Goal: Task Accomplishment & Management: Use online tool/utility

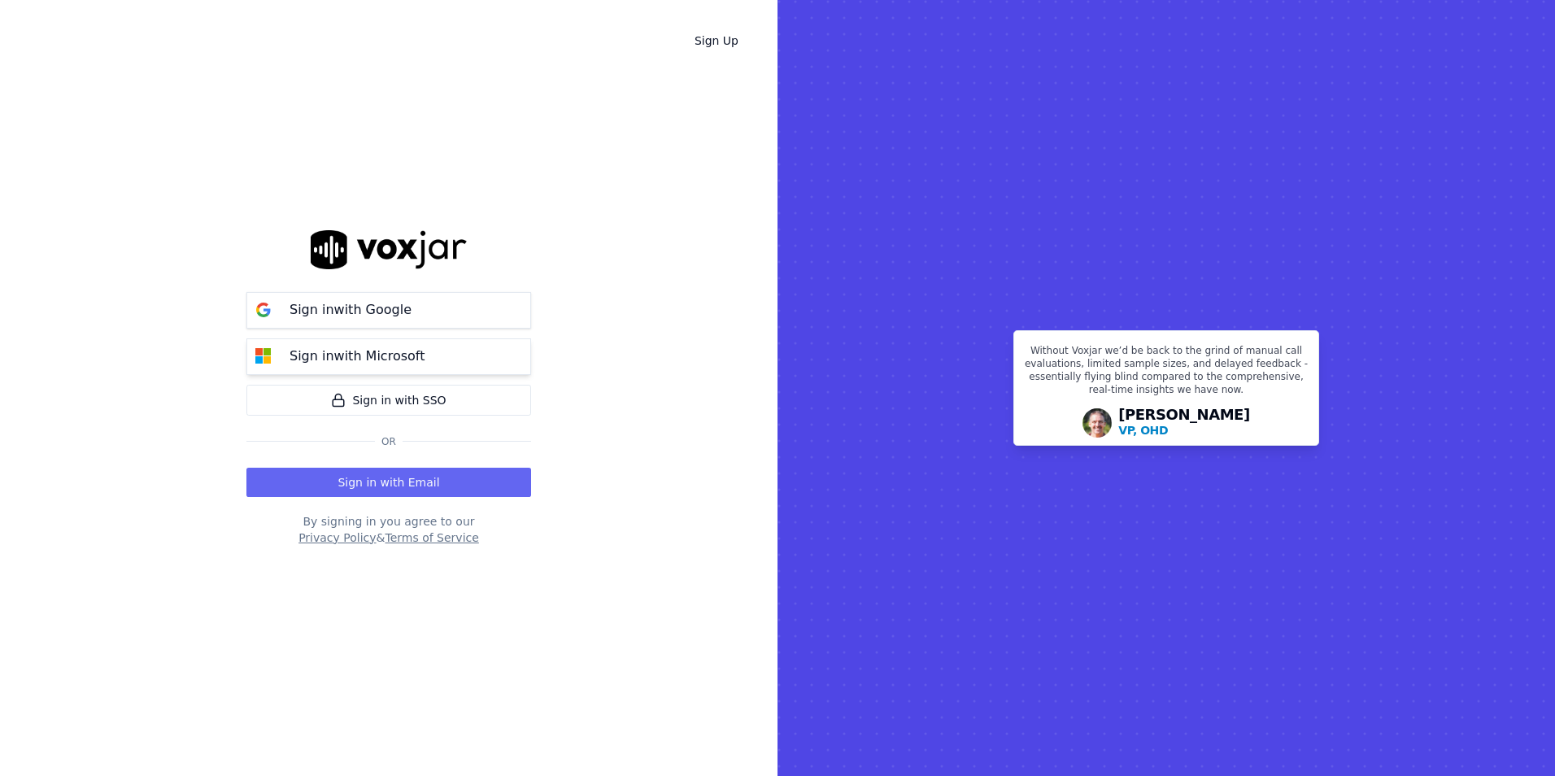
click at [401, 347] on p "Sign in with Microsoft" at bounding box center [356, 356] width 135 height 20
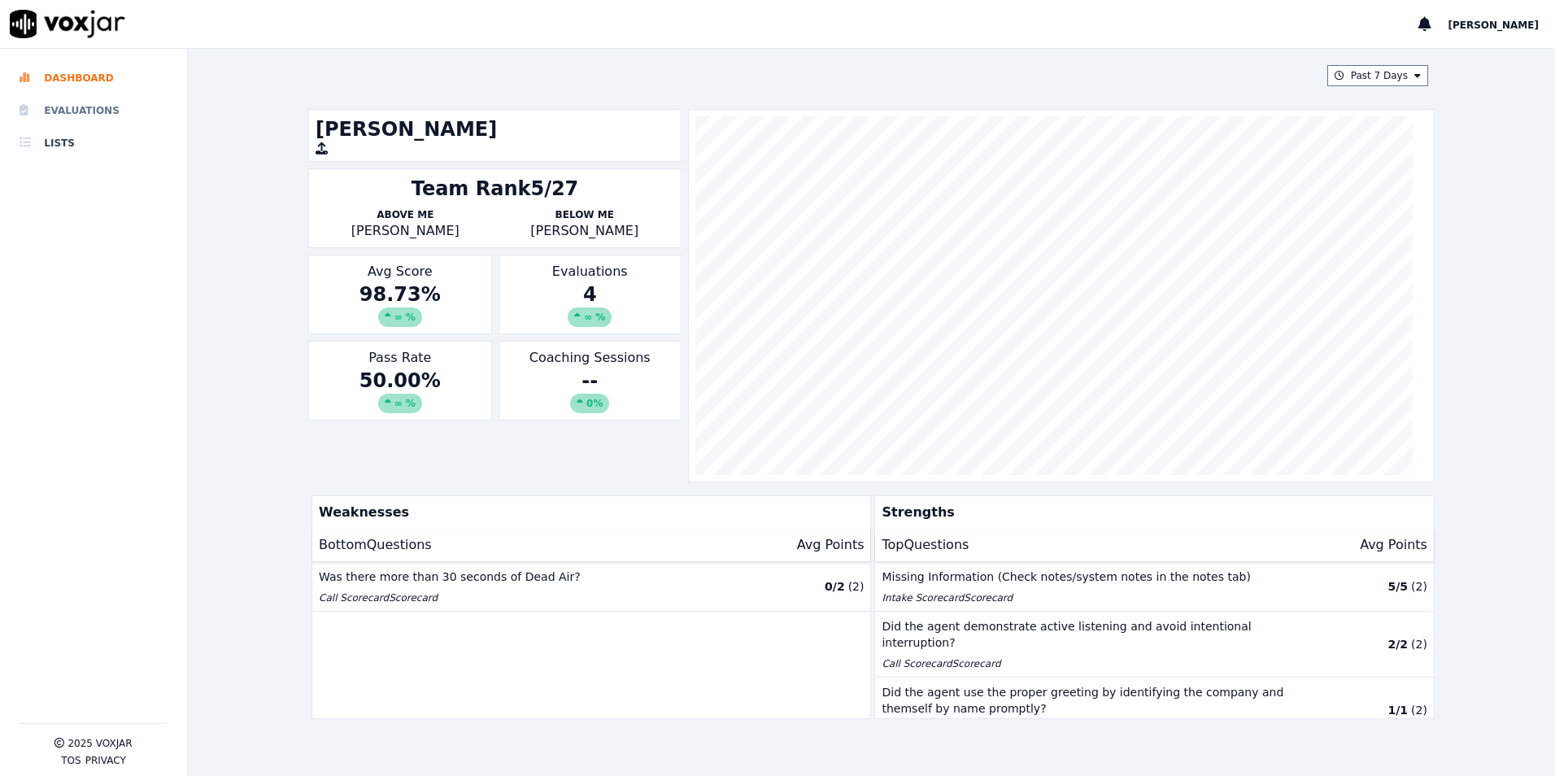
click at [91, 100] on li "Evaluations" at bounding box center [94, 110] width 148 height 33
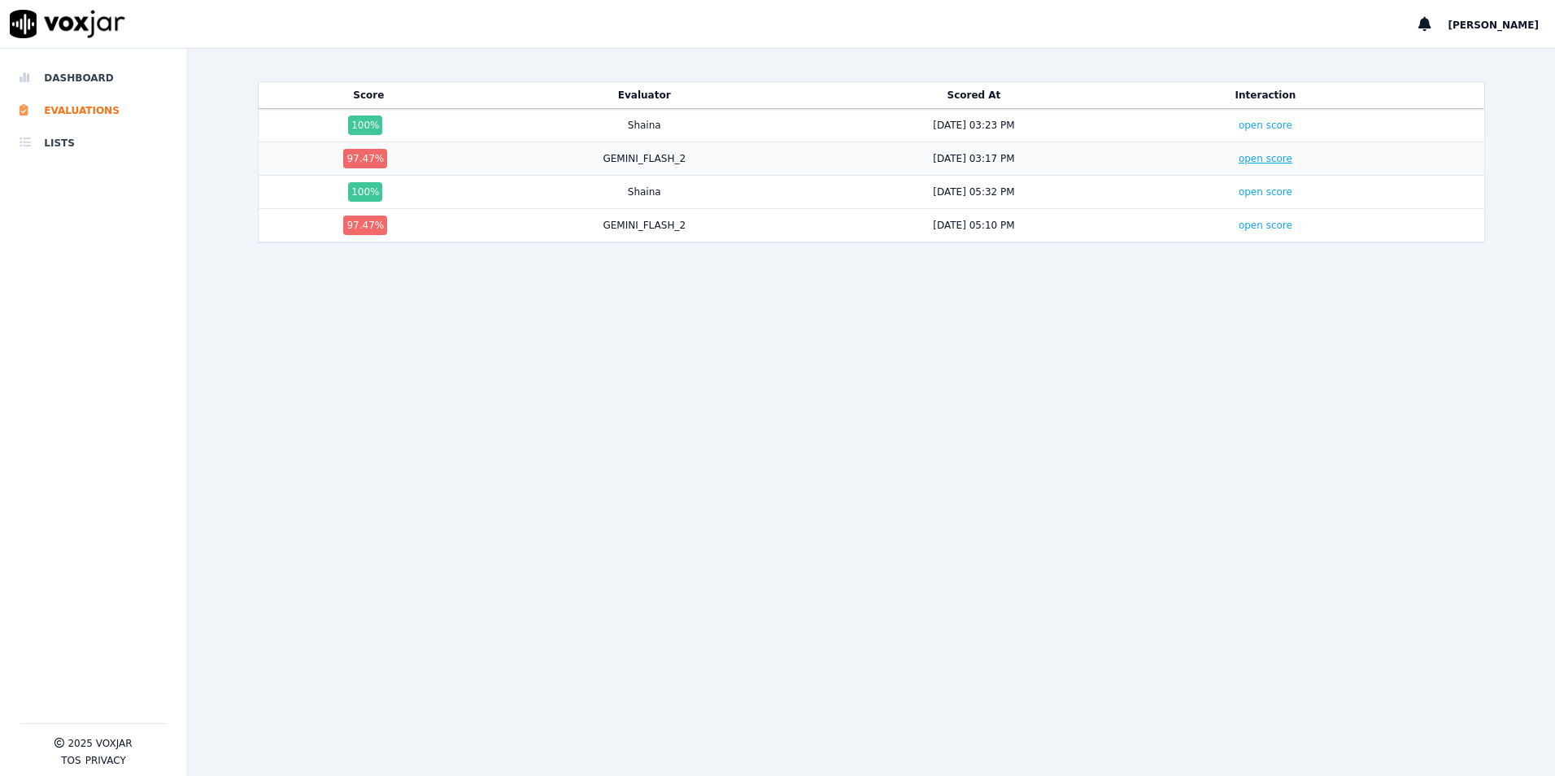
click at [1238, 159] on link "open score" at bounding box center [1265, 158] width 54 height 11
click at [1238, 167] on td "open score" at bounding box center [1265, 158] width 255 height 33
click at [1240, 163] on link "open score" at bounding box center [1265, 158] width 54 height 11
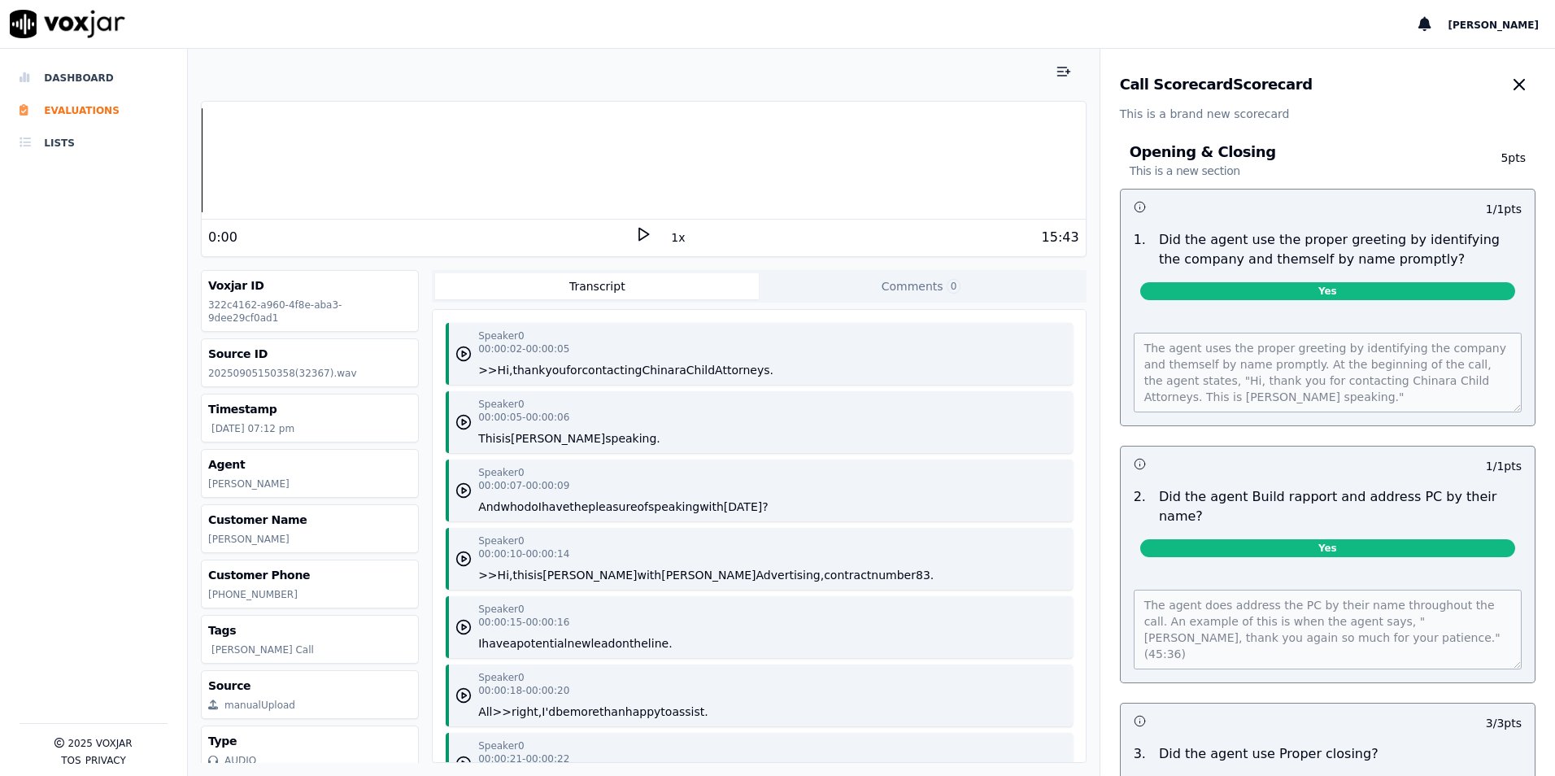
click at [640, 237] on icon at bounding box center [643, 234] width 16 height 16
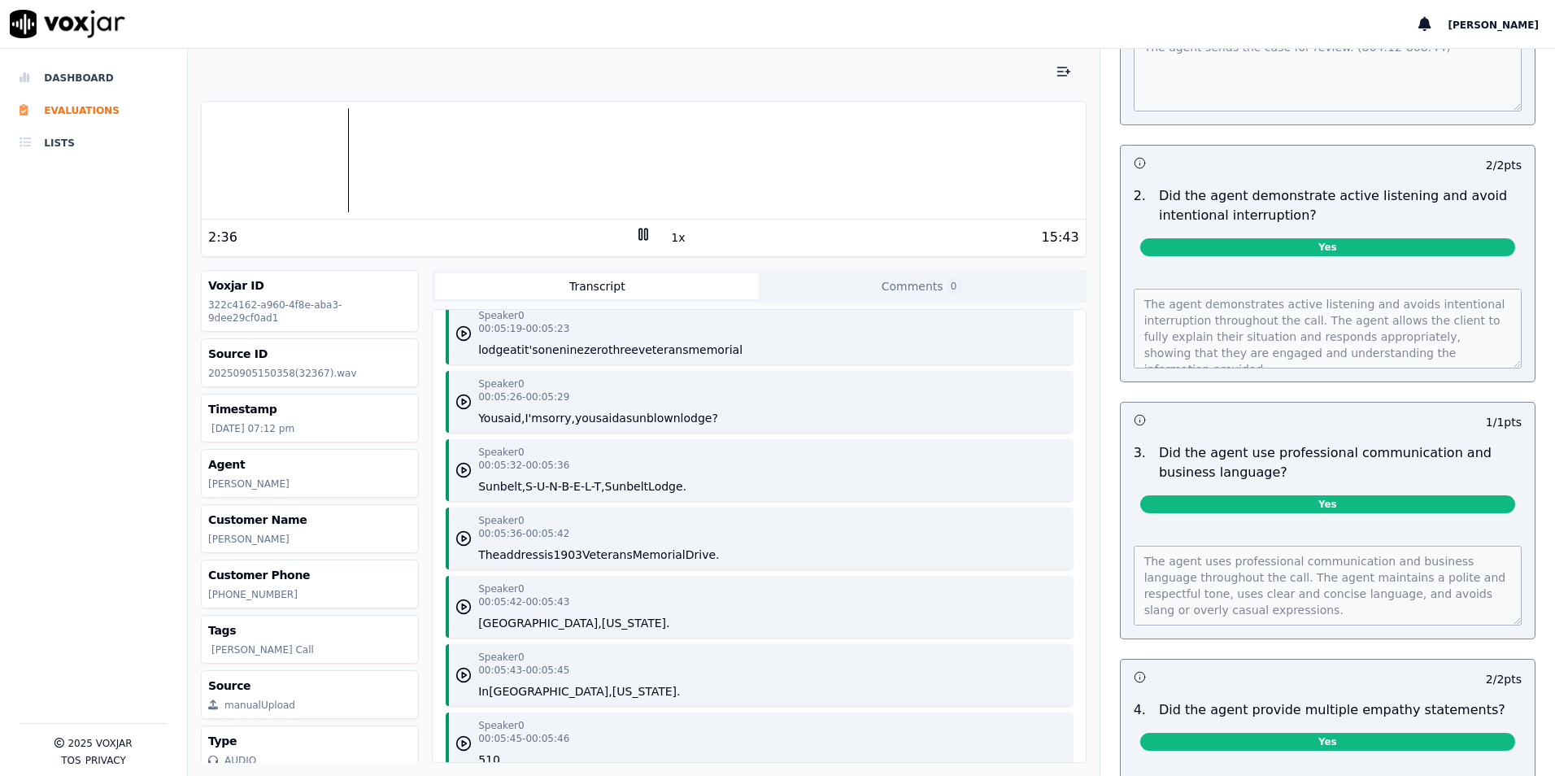
scroll to position [6099, 0]
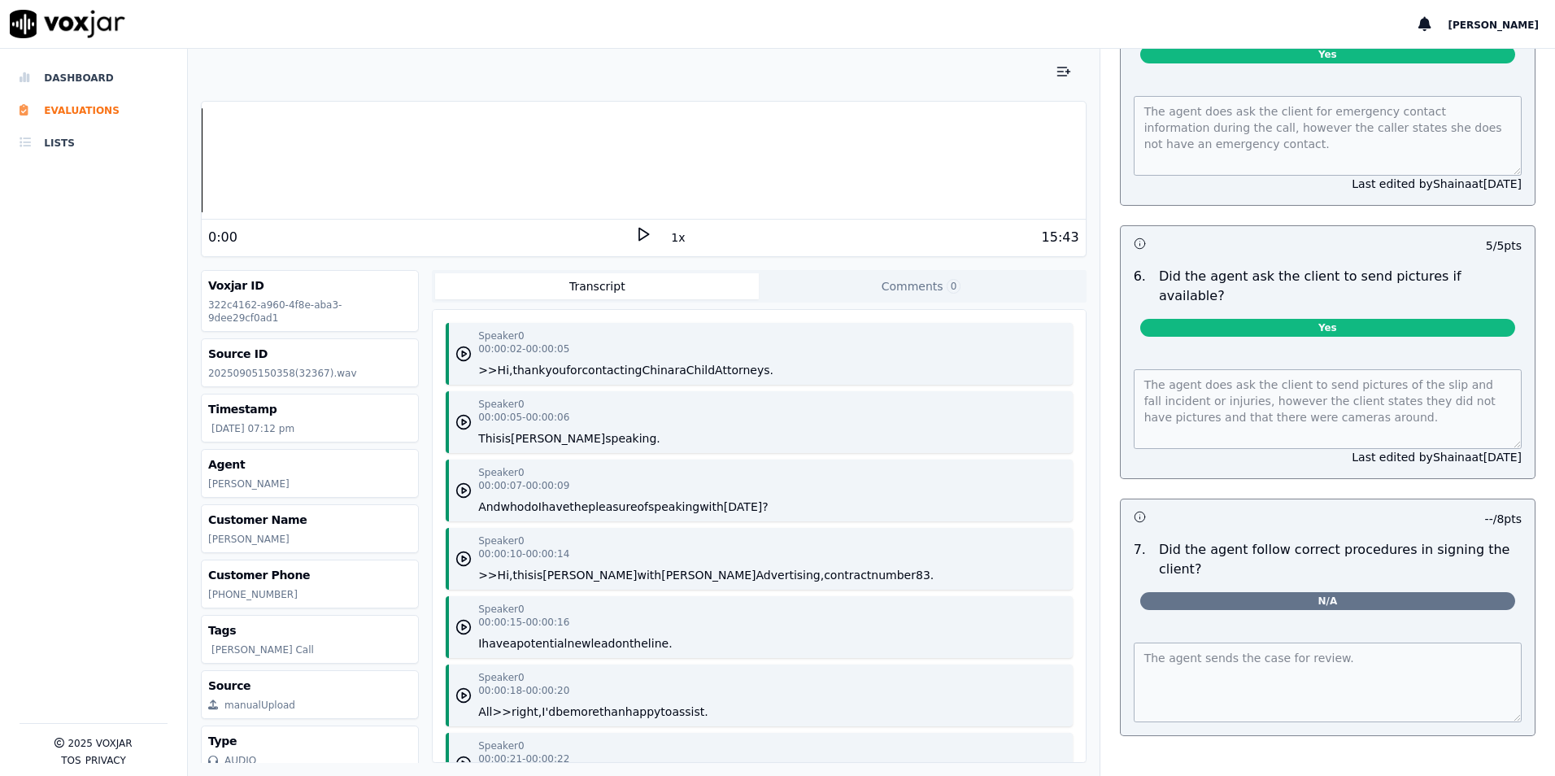
scroll to position [4624, 0]
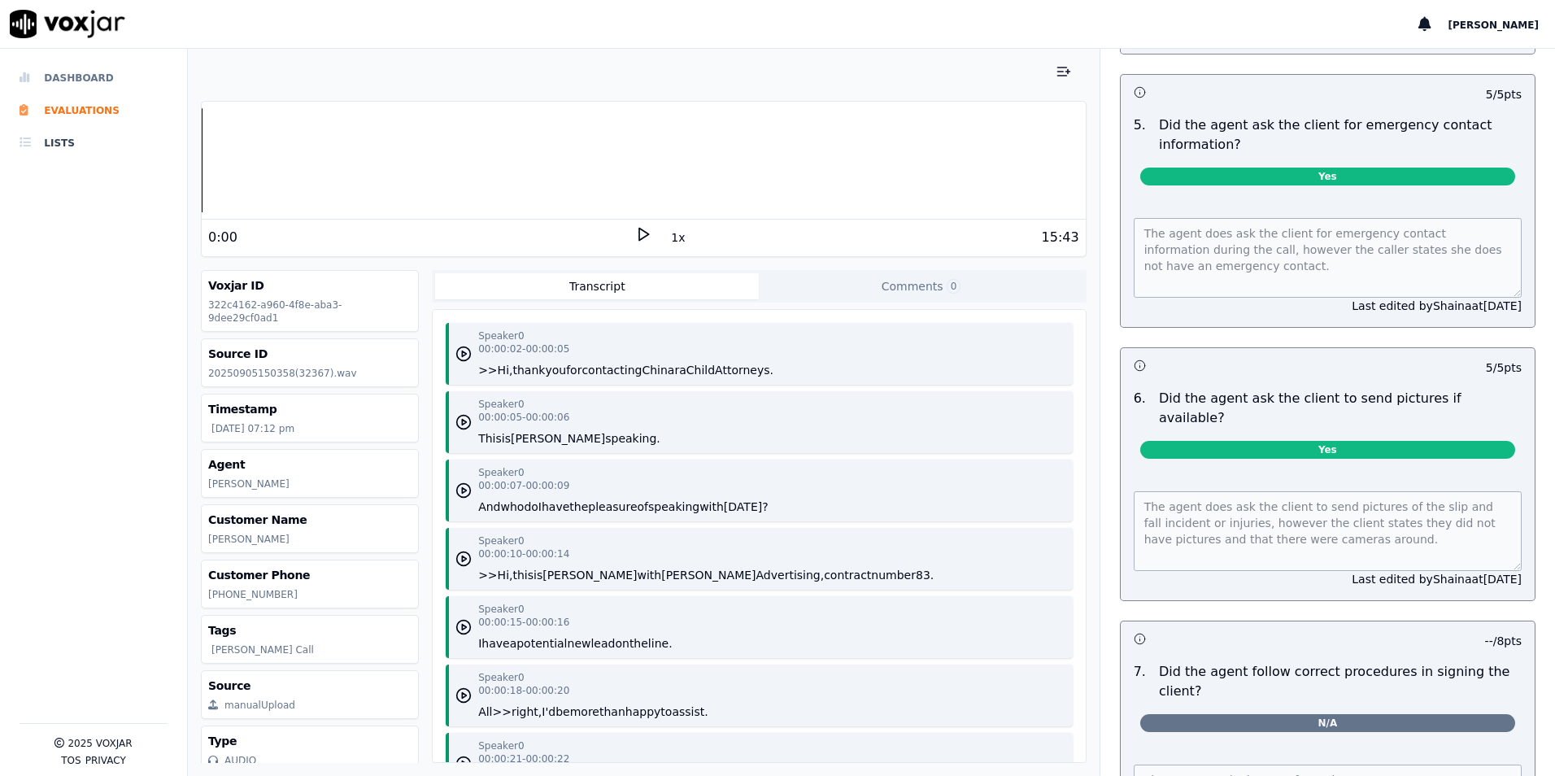
click at [79, 67] on li "Dashboard" at bounding box center [94, 78] width 148 height 33
